Goal: Find specific page/section: Find specific page/section

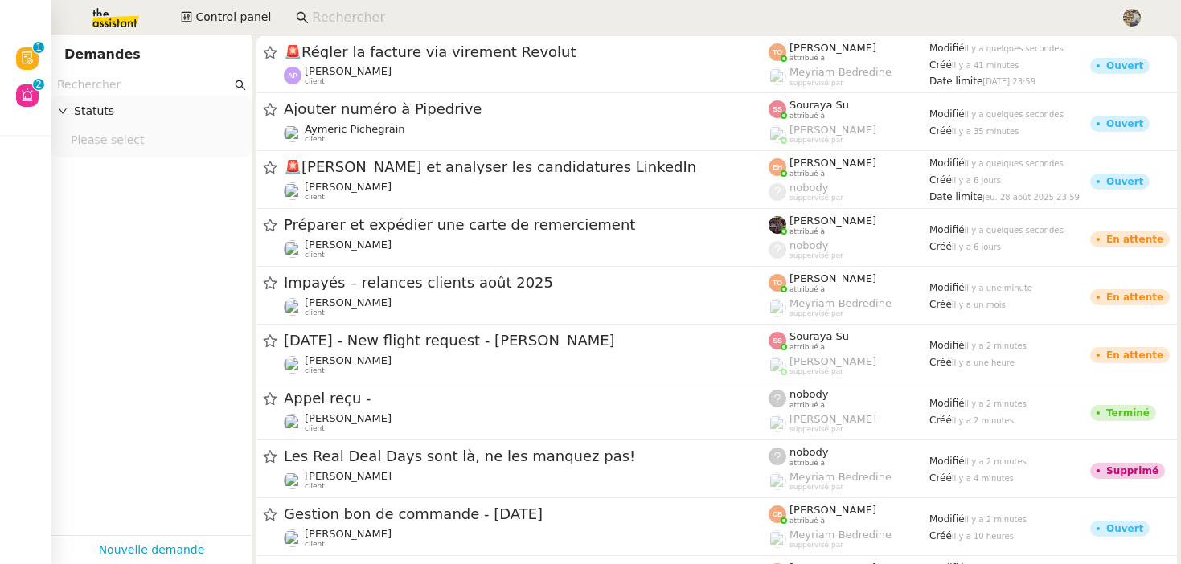
click at [333, 10] on input at bounding box center [708, 18] width 793 height 22
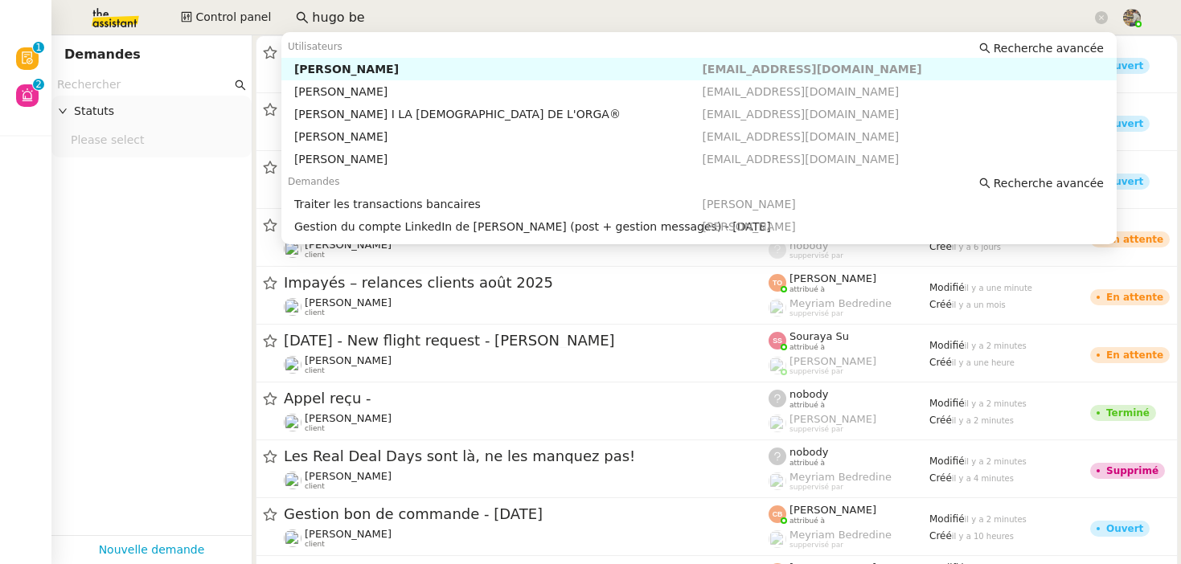
click at [321, 64] on div "Hugo Bentz" at bounding box center [498, 69] width 408 height 14
type input "hugo be"
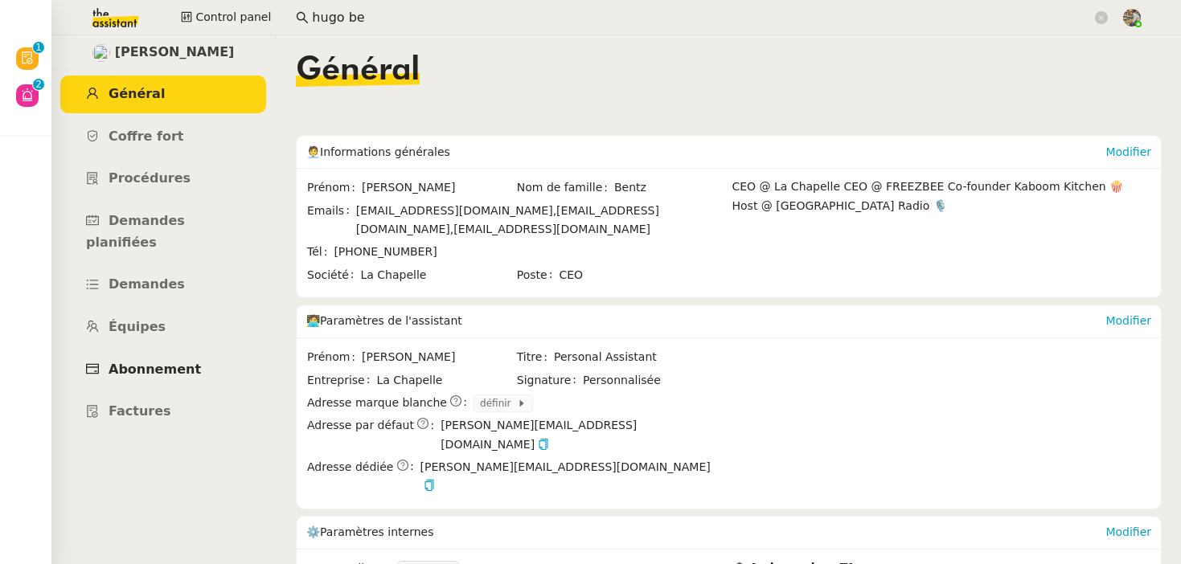
click at [162, 362] on span "Abonnement" at bounding box center [155, 369] width 92 height 15
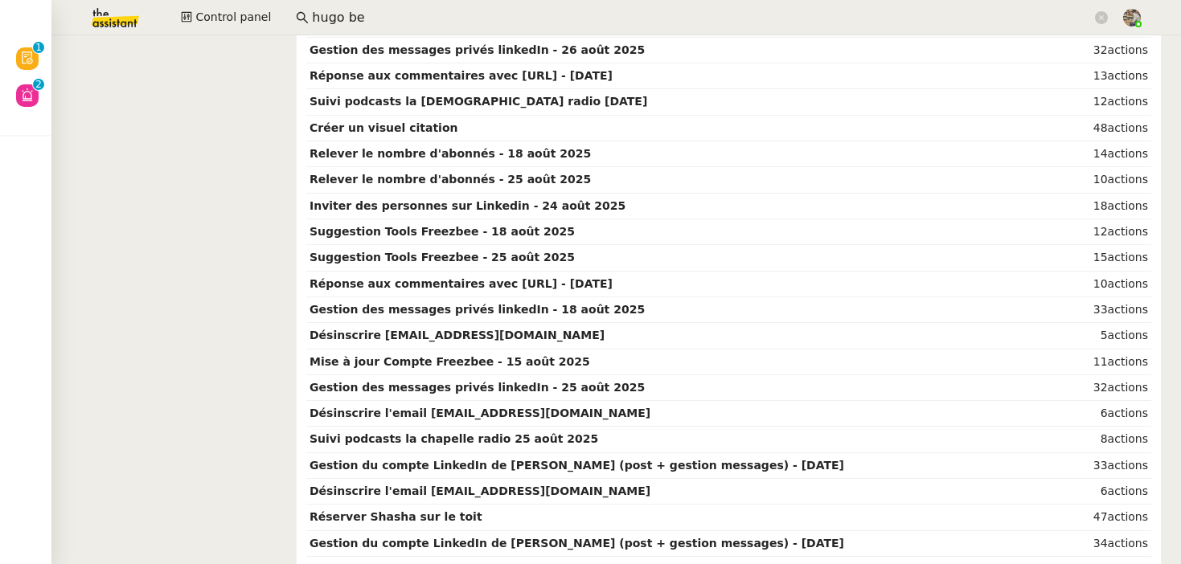
scroll to position [624, 0]
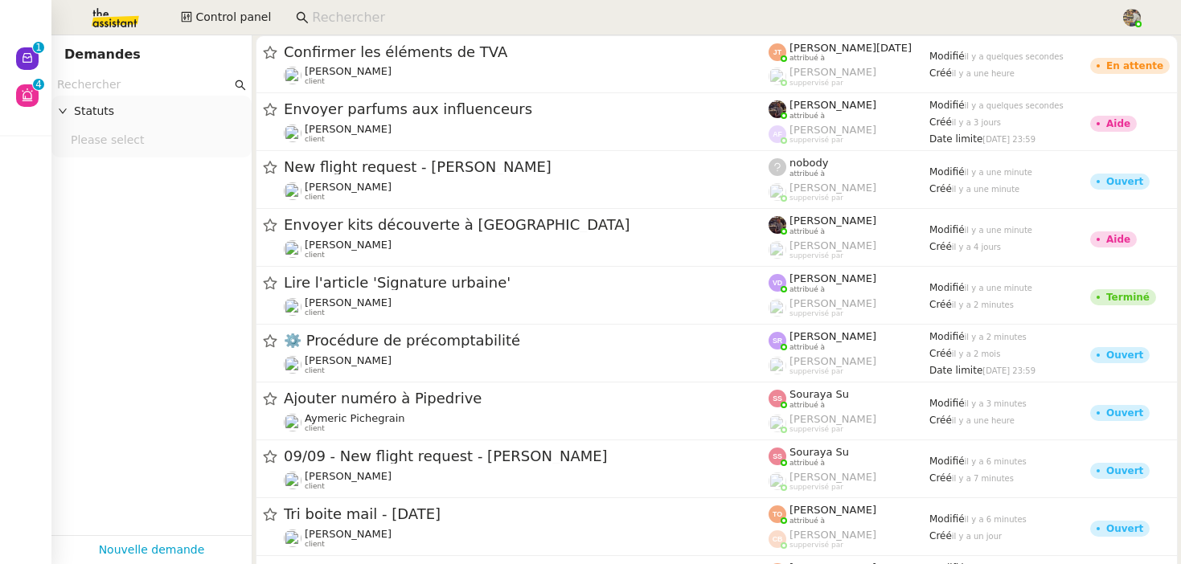
click at [376, 14] on input at bounding box center [708, 18] width 793 height 22
paste input "[PERSON_NAME]"
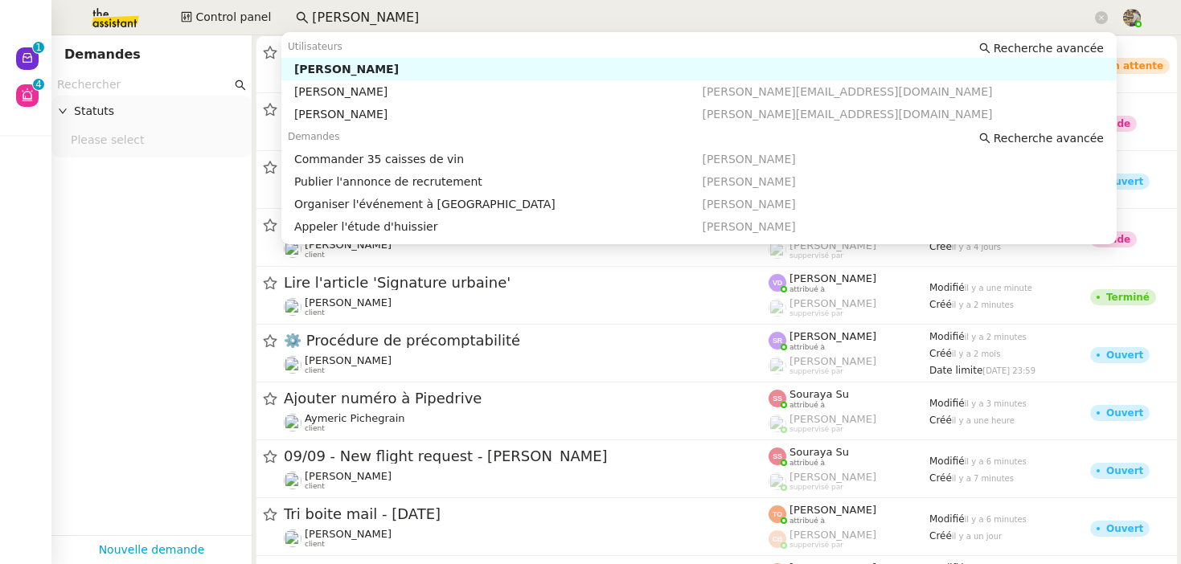
click at [385, 64] on div "[PERSON_NAME]" at bounding box center [498, 69] width 408 height 14
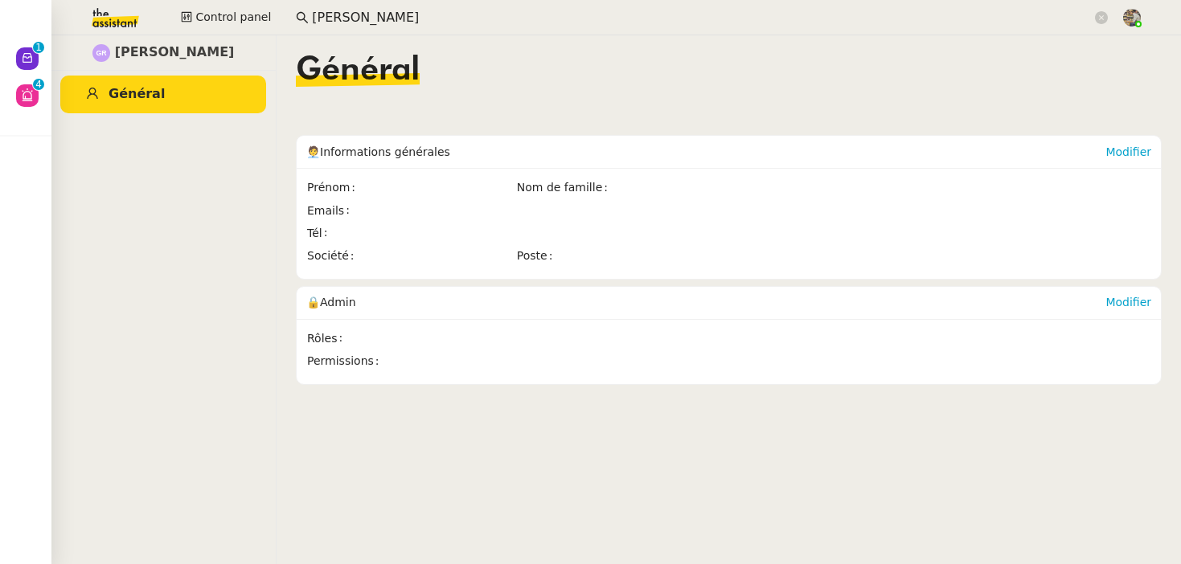
click at [416, 18] on input "[PERSON_NAME]" at bounding box center [702, 18] width 780 height 22
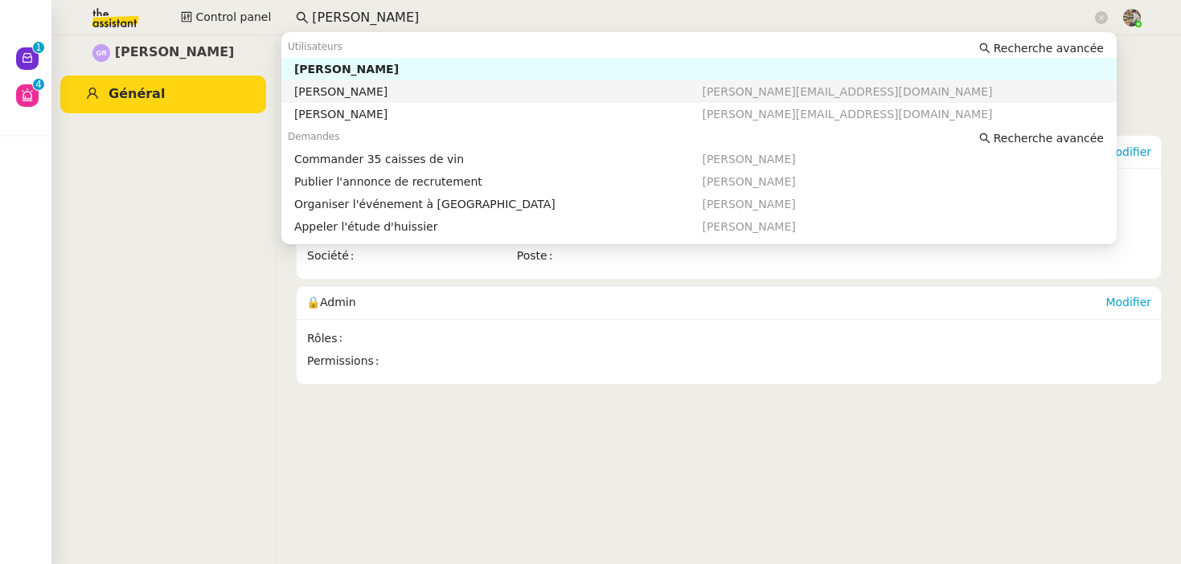
click at [389, 96] on div "[PERSON_NAME]" at bounding box center [498, 91] width 408 height 14
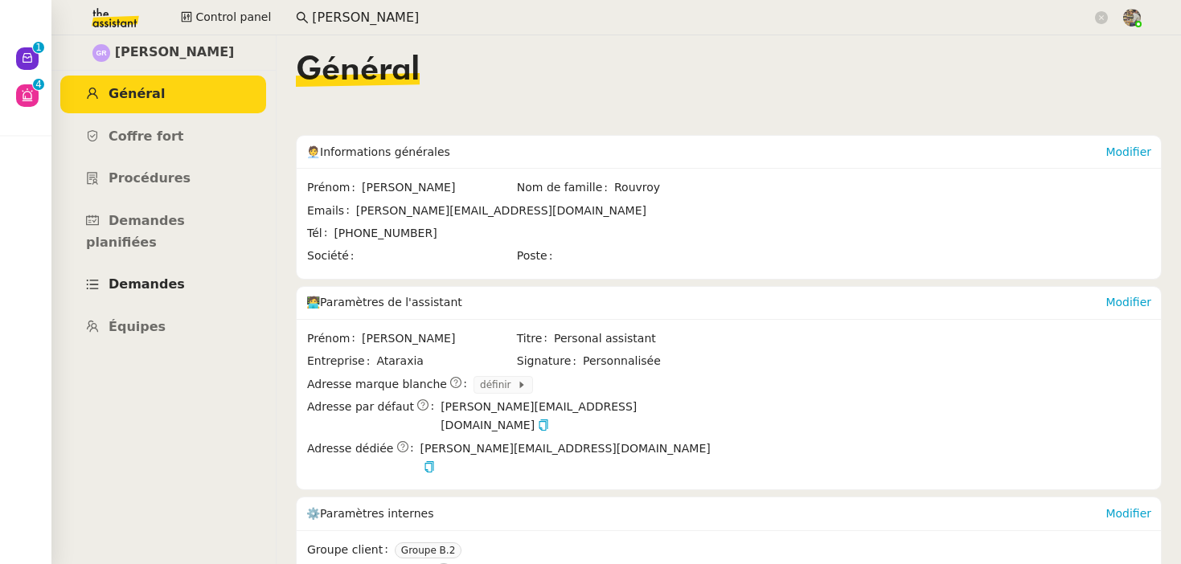
click at [192, 268] on link "Demandes" at bounding box center [163, 285] width 206 height 38
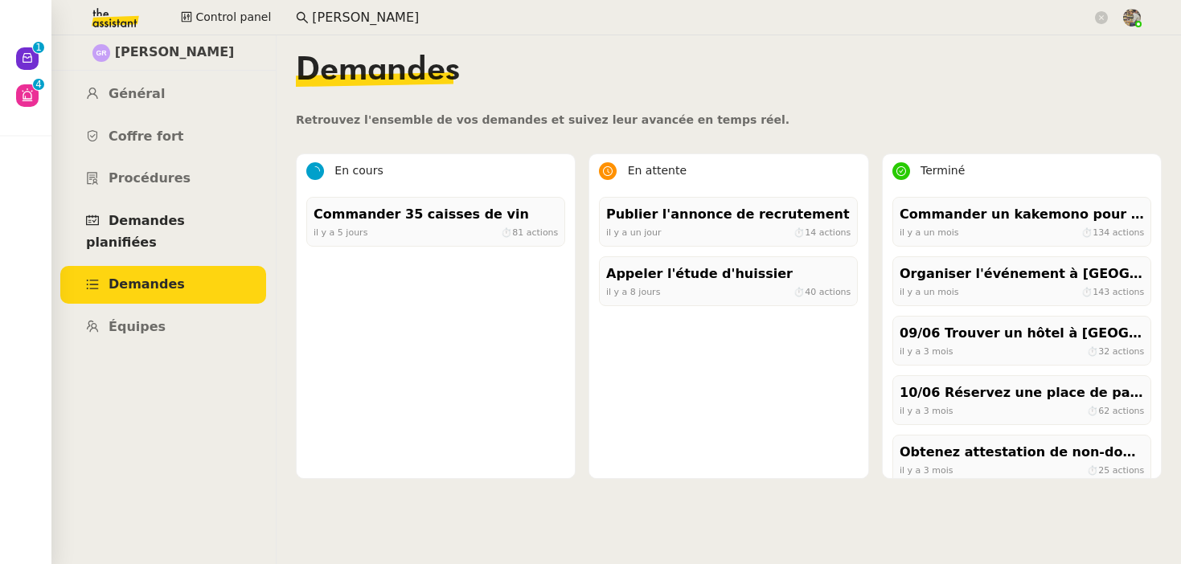
click at [140, 224] on span "Demandes planifiées" at bounding box center [135, 231] width 99 height 37
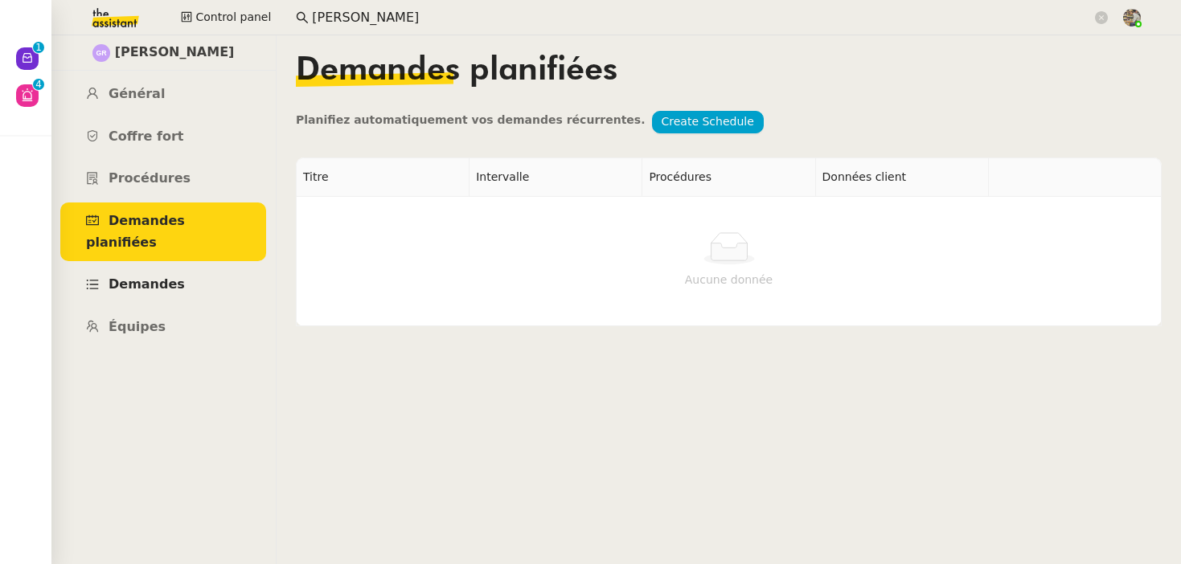
click at [161, 266] on link "Demandes" at bounding box center [163, 285] width 206 height 38
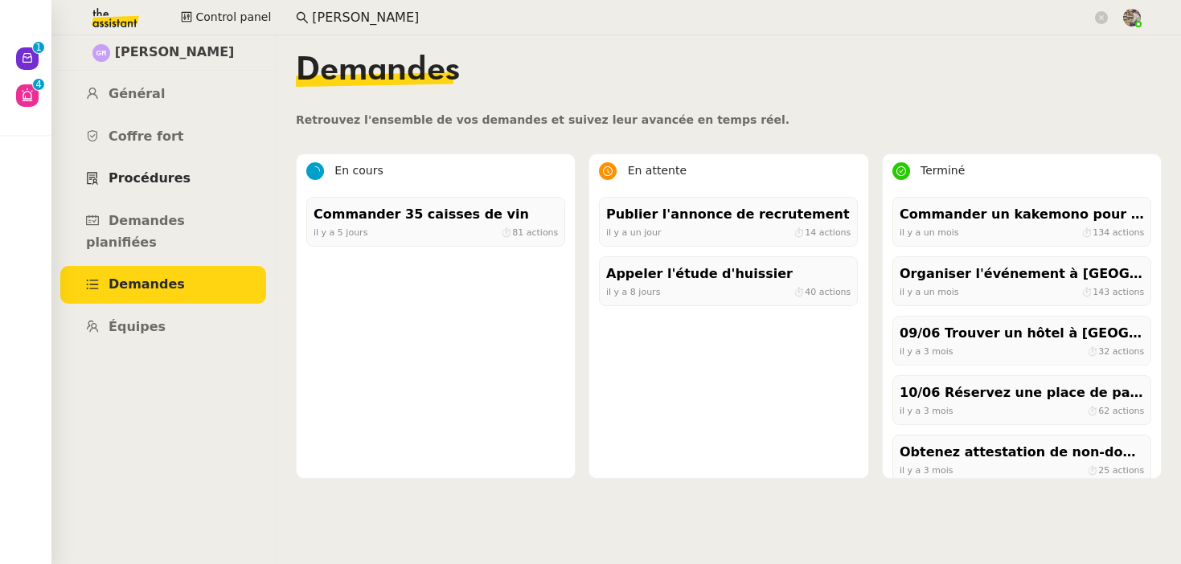
click at [159, 180] on span "Procédures" at bounding box center [150, 177] width 82 height 15
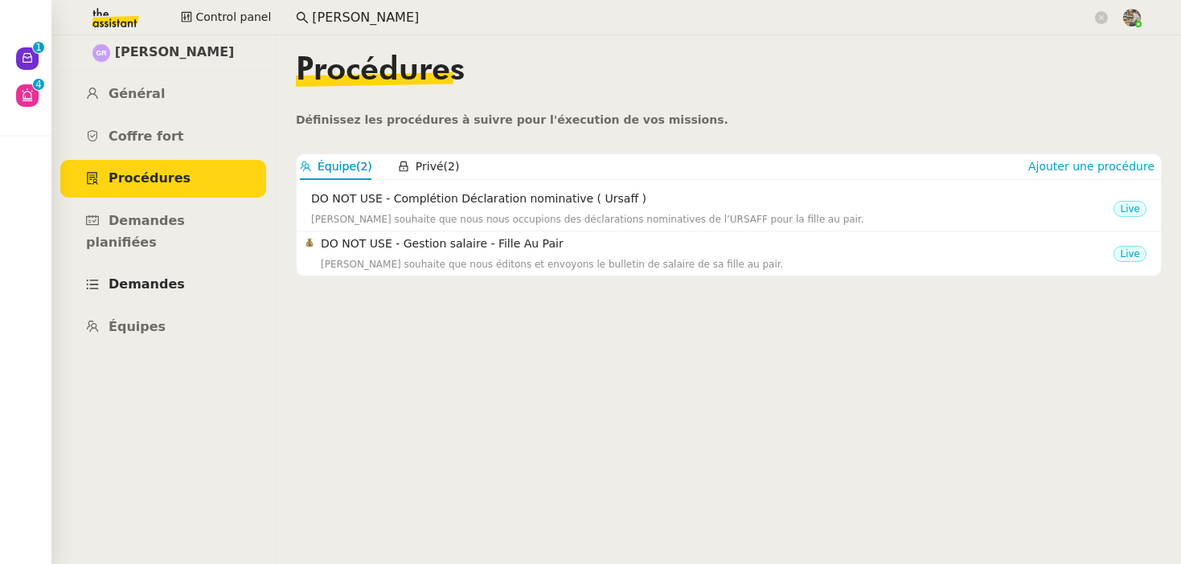
click at [153, 273] on link "Demandes" at bounding box center [163, 285] width 206 height 38
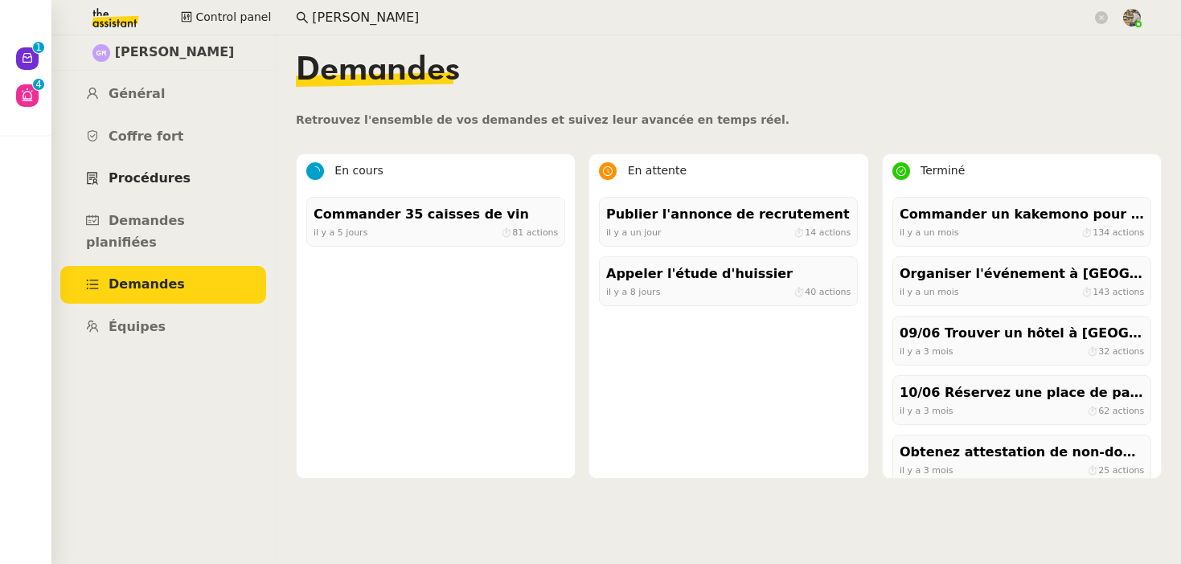
click at [156, 172] on span "Procédures" at bounding box center [150, 177] width 82 height 15
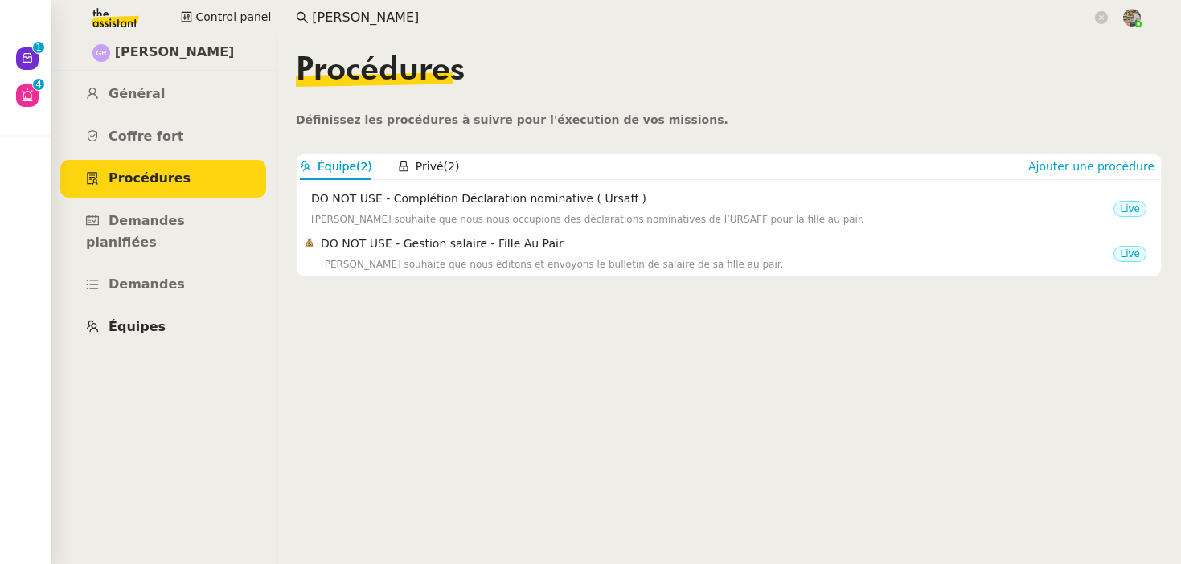
click at [139, 319] on span "Équipes" at bounding box center [137, 326] width 57 height 15
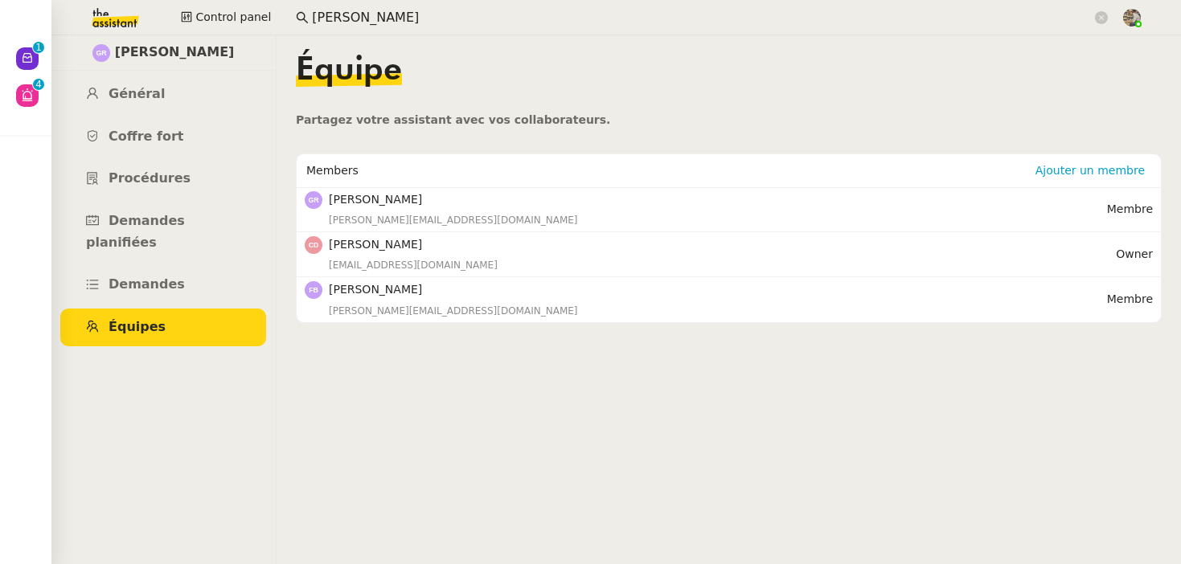
copy h4 "[PERSON_NAME]"
drag, startPoint x: 444, startPoint y: 238, endPoint x: 330, endPoint y: 239, distance: 114.2
click at [330, 239] on h4 "[PERSON_NAME]" at bounding box center [722, 245] width 787 height 18
click at [347, 18] on input "[PERSON_NAME]" at bounding box center [702, 18] width 780 height 22
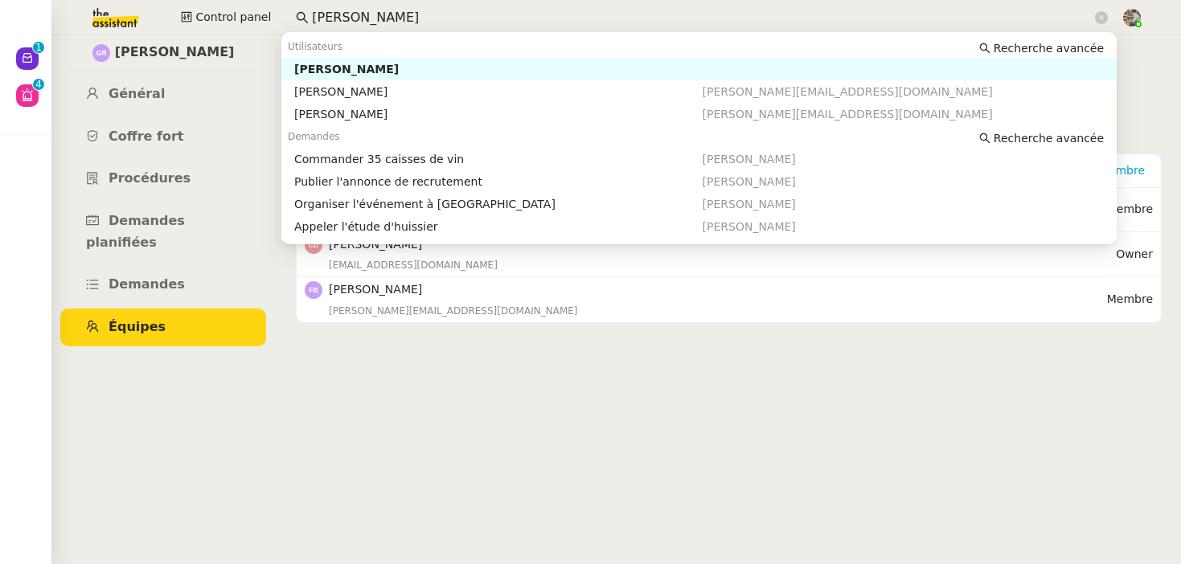
click at [347, 18] on input "[PERSON_NAME]" at bounding box center [702, 18] width 780 height 22
paste input "[PERSON_NAME]"
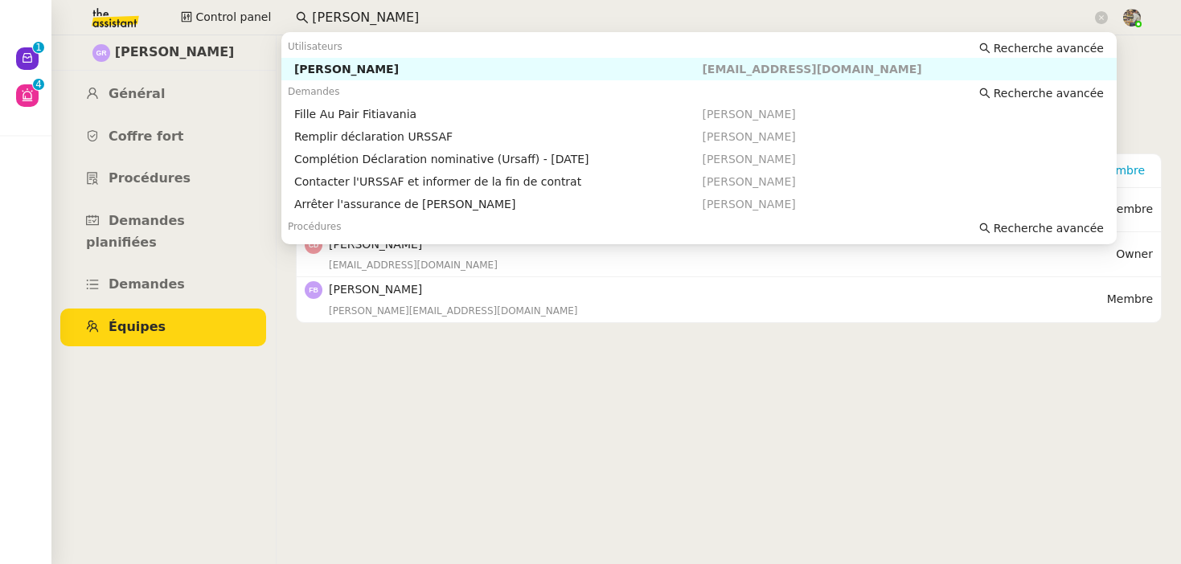
click at [338, 70] on div "[PERSON_NAME]" at bounding box center [498, 69] width 408 height 14
type input "[PERSON_NAME]"
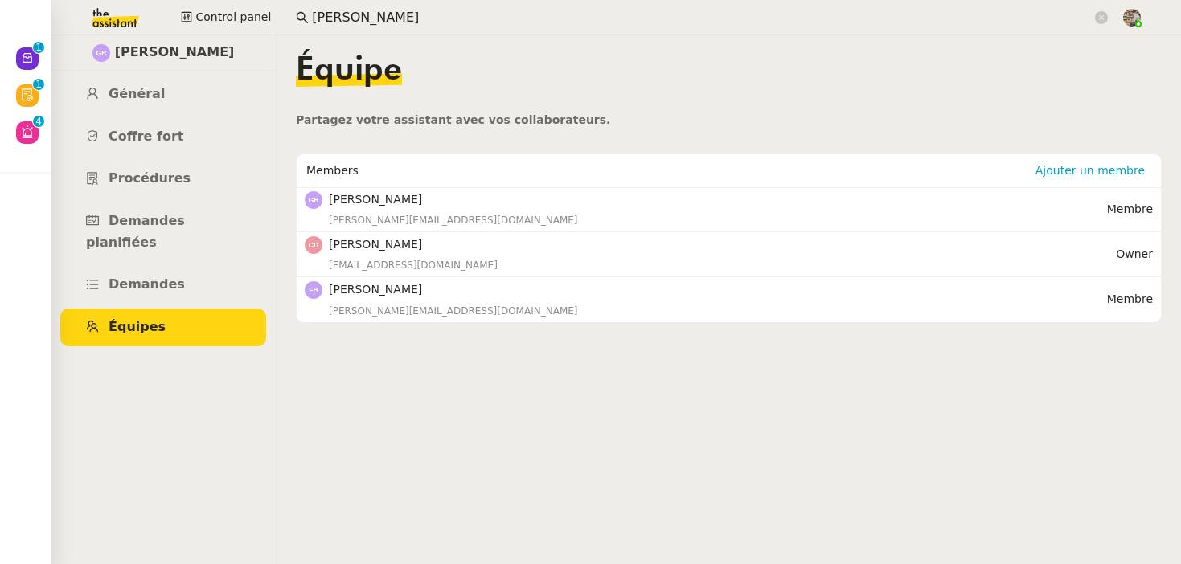
click at [389, 21] on input "[PERSON_NAME]" at bounding box center [702, 18] width 780 height 22
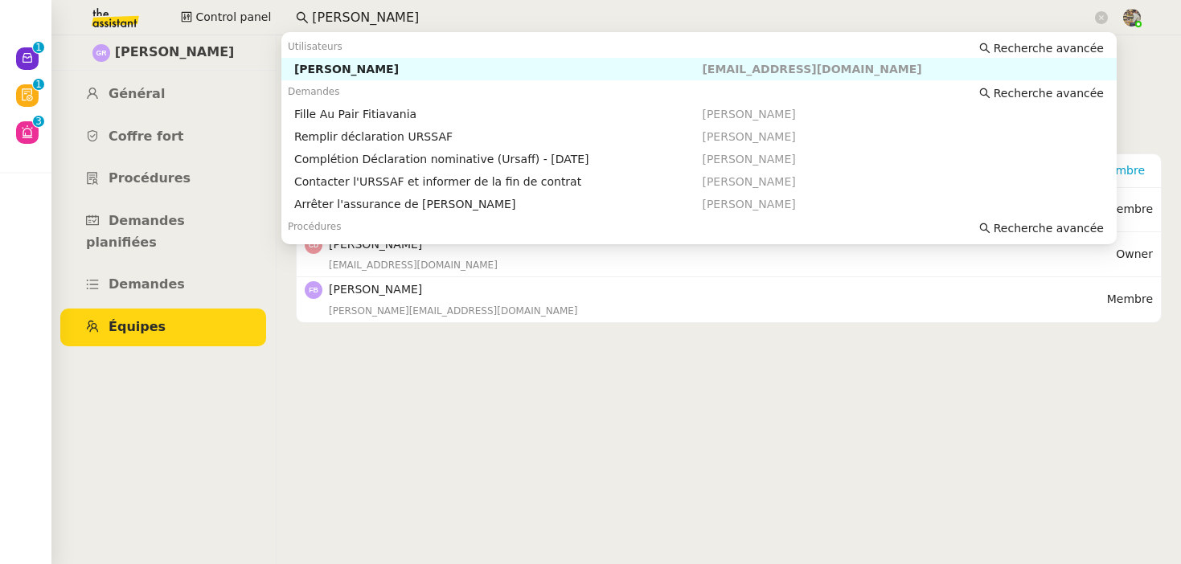
click at [359, 72] on div "[PERSON_NAME]" at bounding box center [498, 69] width 408 height 14
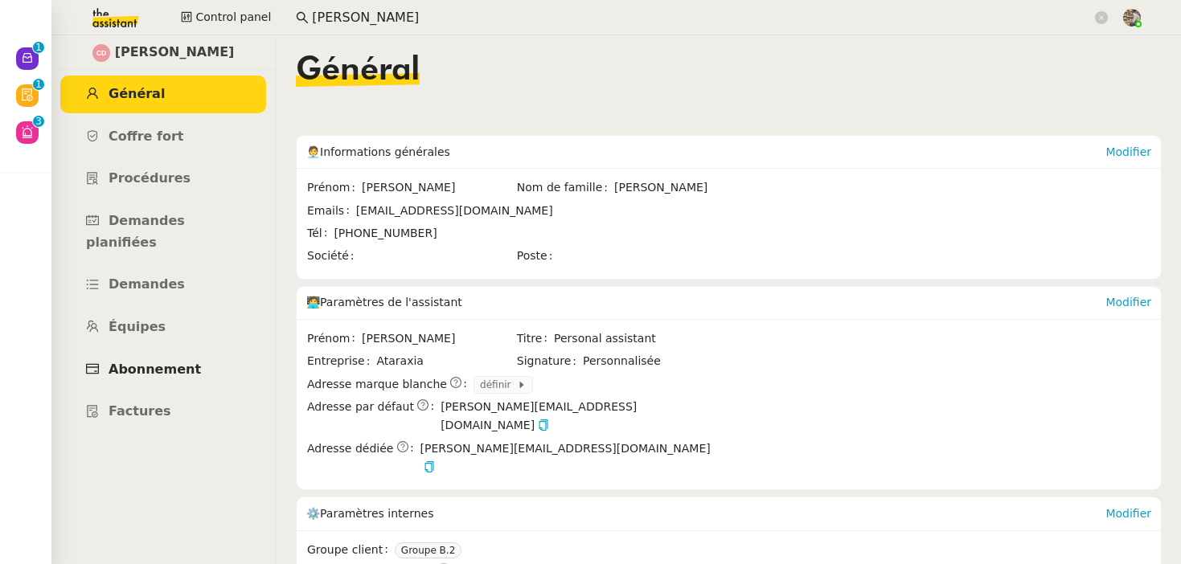
click at [158, 362] on span "Abonnement" at bounding box center [155, 369] width 92 height 15
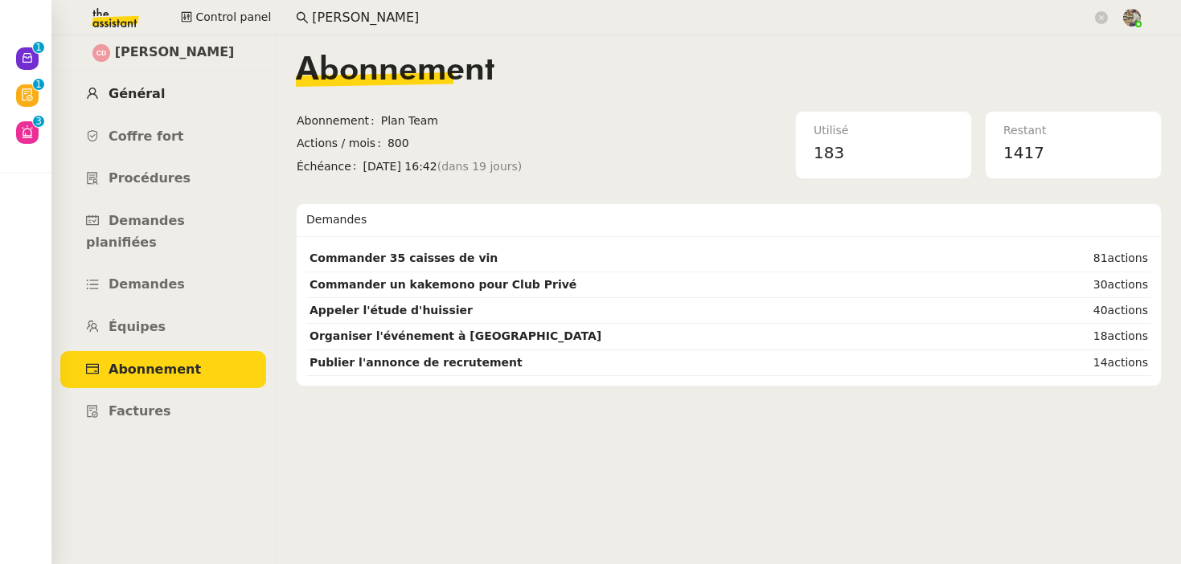
click at [154, 95] on span "Général" at bounding box center [137, 93] width 56 height 15
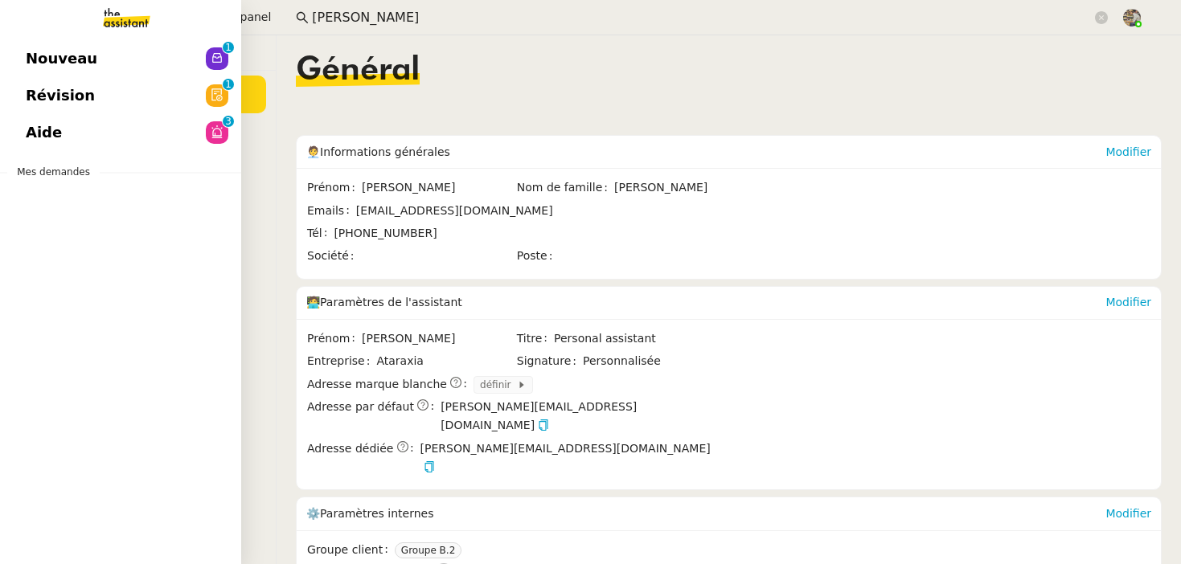
click at [39, 39] on div "Nouveau 0 1 2 3 4 5 6 7 8 9 Révision 0 1 2 3 4 5 6 7 8 9 Aide 0 1 2 3 4 5 6 7 8…" at bounding box center [120, 299] width 241 height 529
click at [105, 64] on link "Nouveau 0 1 2 3 4 5 6 7 8 9" at bounding box center [120, 58] width 241 height 37
